Goal: Task Accomplishment & Management: Complete application form

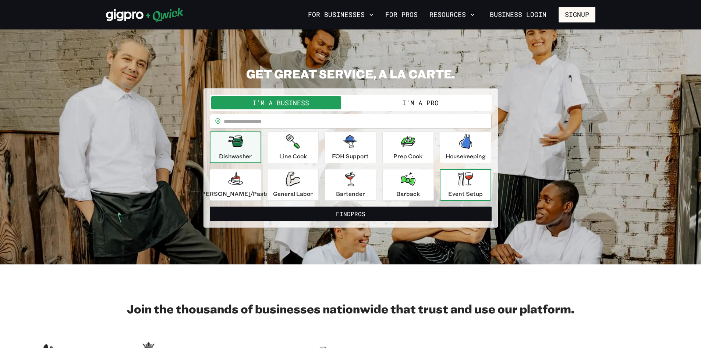
click at [460, 186] on icon "button" at bounding box center [465, 178] width 15 height 15
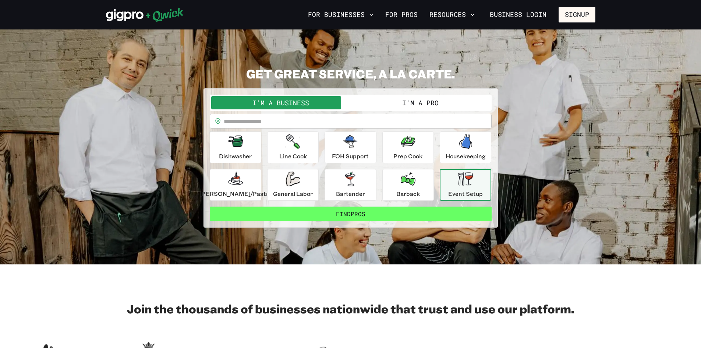
click at [392, 219] on button "Find Pros" at bounding box center [351, 213] width 282 height 15
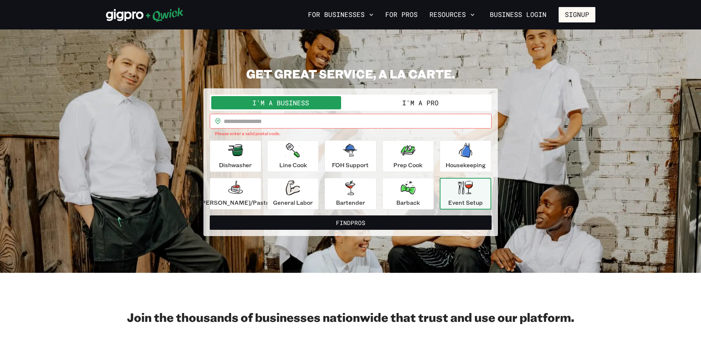
click at [271, 117] on input "text" at bounding box center [358, 121] width 268 height 15
click at [409, 95] on div "I'm a Business I'm a Pro" at bounding box center [351, 103] width 282 height 16
click at [411, 103] on button "I'm a Pro" at bounding box center [420, 102] width 139 height 13
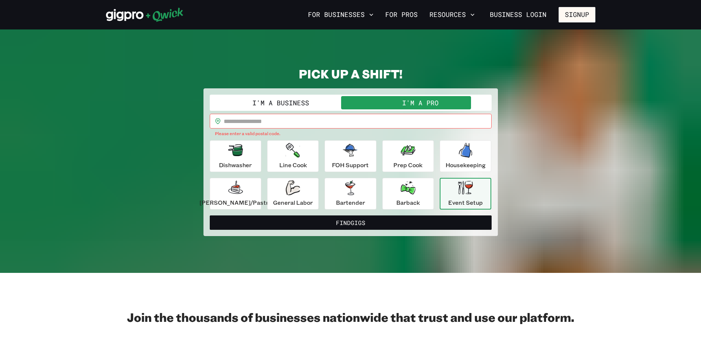
click at [275, 121] on input "text" at bounding box center [358, 121] width 268 height 15
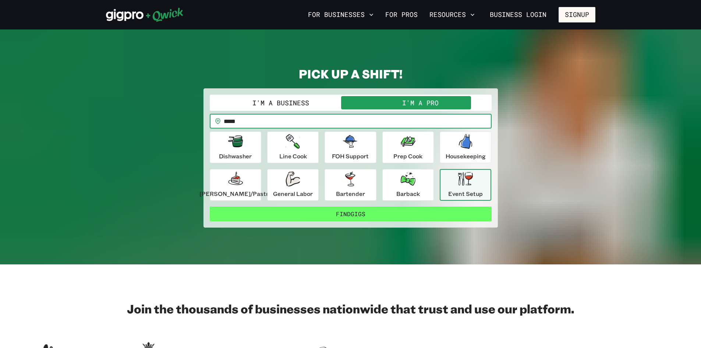
type input "*****"
click at [350, 217] on button "Find Gigs" at bounding box center [351, 213] width 282 height 15
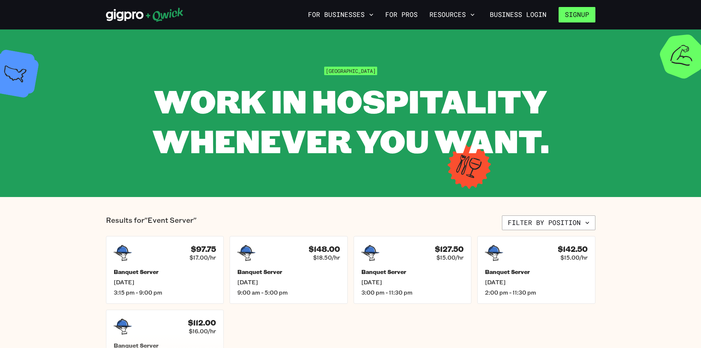
click at [573, 8] on button "Signup" at bounding box center [576, 14] width 37 height 15
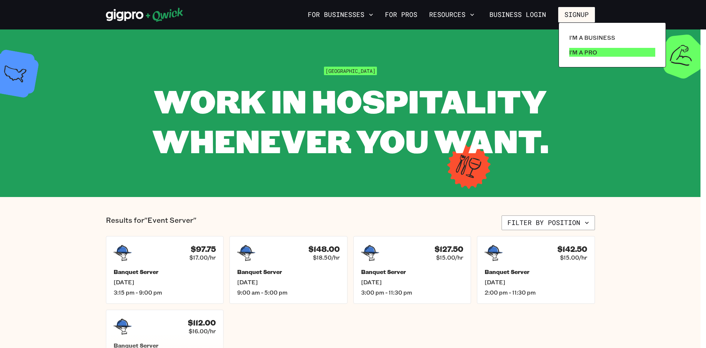
click at [591, 53] on p "I'm a Pro" at bounding box center [584, 52] width 28 height 9
